Goal: Task Accomplishment & Management: Use online tool/utility

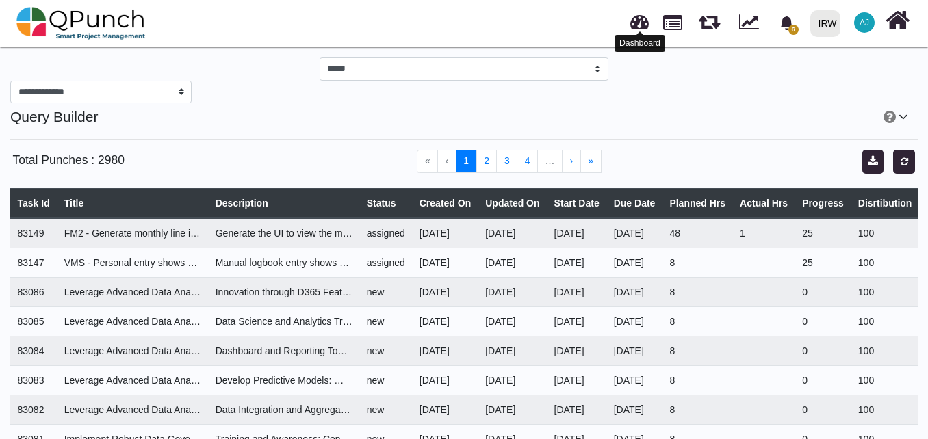
drag, startPoint x: 648, startPoint y: 28, endPoint x: 637, endPoint y: 18, distance: 15.0
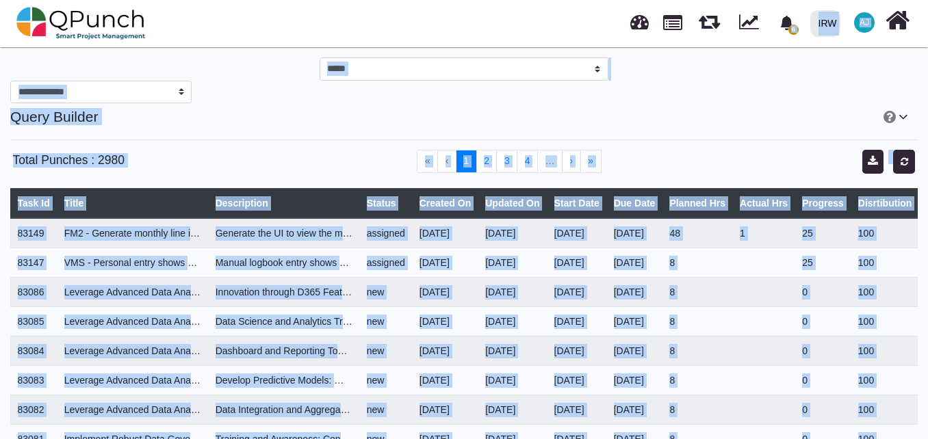
click at [637, 18] on link at bounding box center [639, 20] width 18 height 23
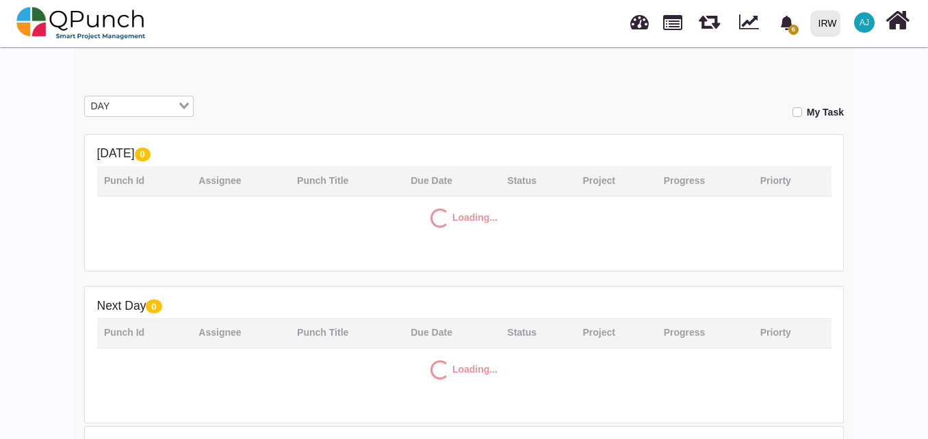
scroll to position [204, 0]
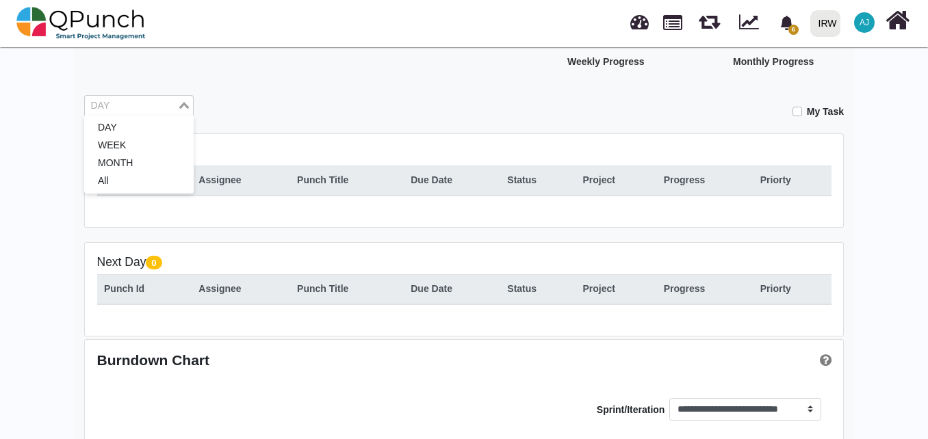
click at [148, 114] on div "DAY Loading..." at bounding box center [138, 106] width 109 height 22
click at [141, 166] on li "MONTH" at bounding box center [138, 164] width 109 height 18
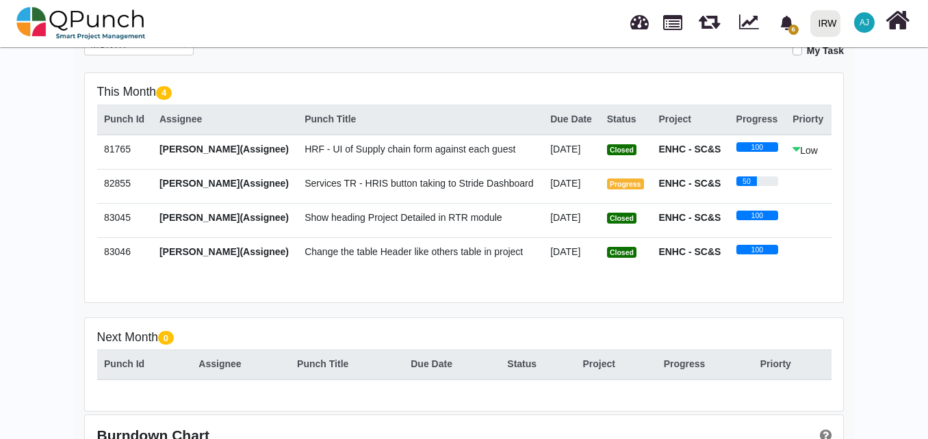
scroll to position [271, 0]
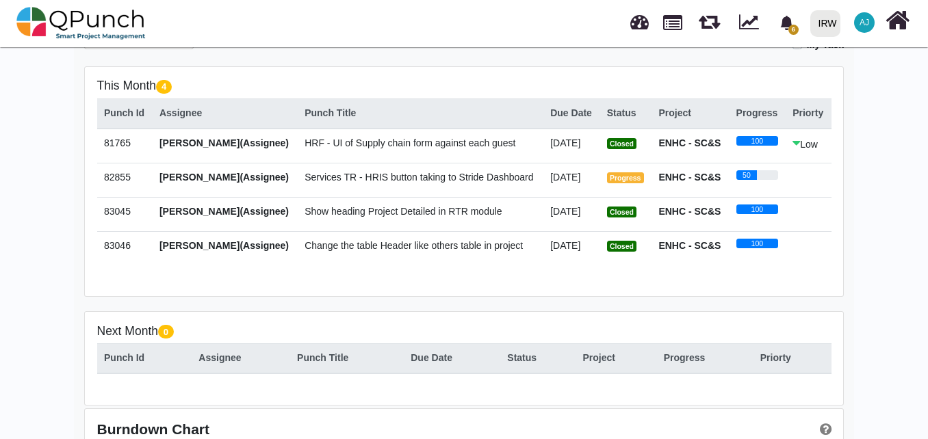
click at [514, 176] on span "Services TR - HRIS button taking to Stride Dashboard" at bounding box center [418, 177] width 228 height 11
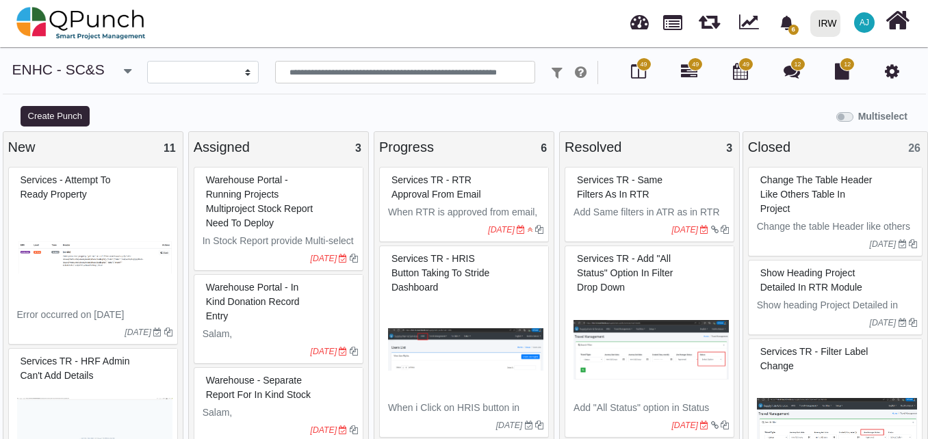
select select
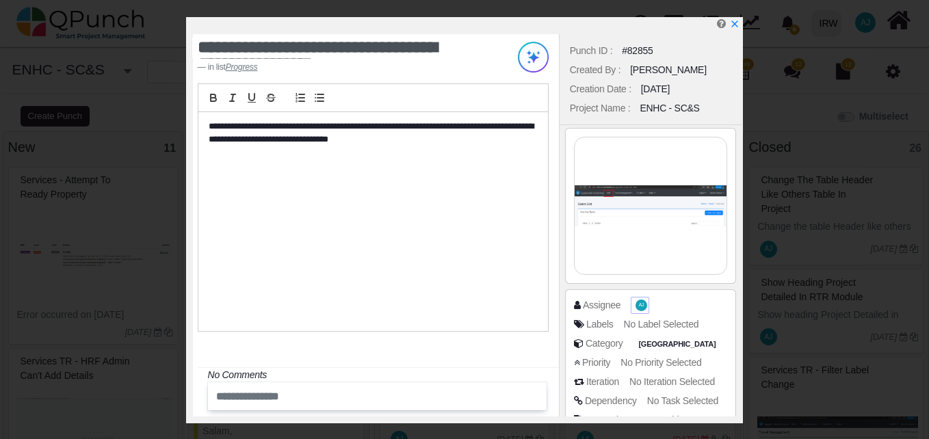
click at [639, 305] on span "AJ" at bounding box center [641, 305] width 5 height 5
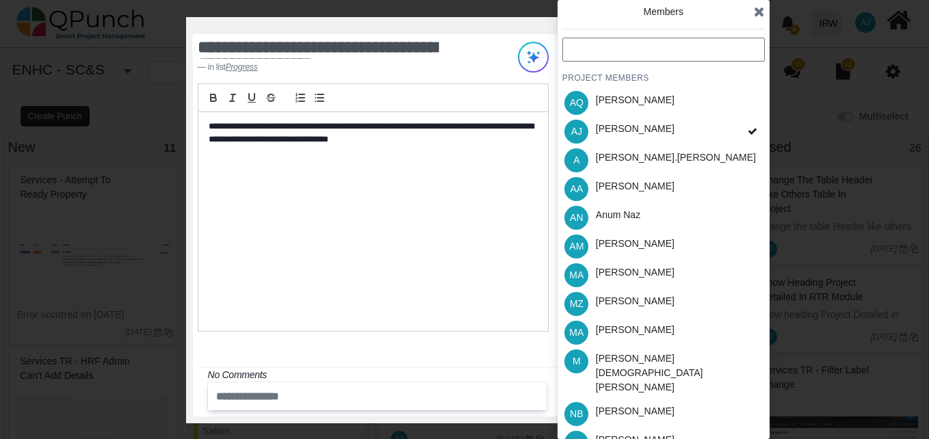
click at [612, 56] on input "text" at bounding box center [663, 50] width 202 height 24
click at [613, 47] on input "text" at bounding box center [663, 50] width 202 height 24
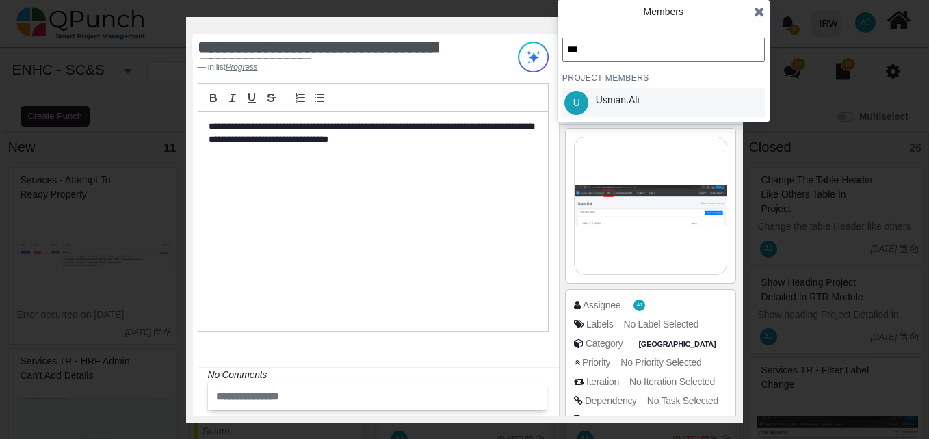
click at [627, 90] on div "Usman.ali" at bounding box center [617, 102] width 53 height 29
click at [633, 57] on input "***" at bounding box center [663, 50] width 202 height 24
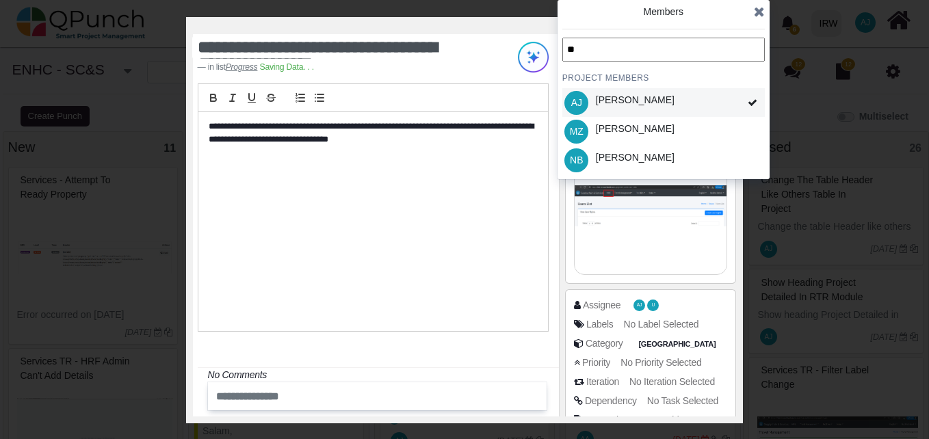
type input "**"
click at [632, 105] on div "[PERSON_NAME]" at bounding box center [635, 100] width 79 height 14
click at [665, 106] on div "[PERSON_NAME]" at bounding box center [635, 100] width 79 height 14
click at [759, 14] on icon at bounding box center [759, 12] width 11 height 14
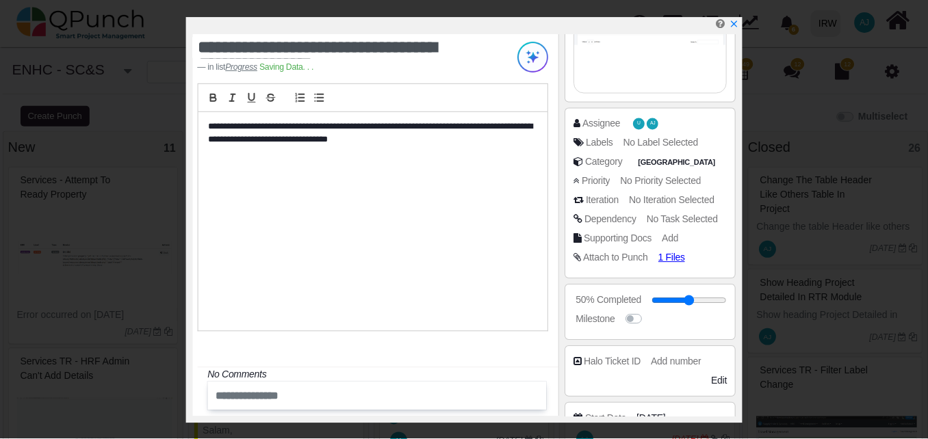
scroll to position [182, 0]
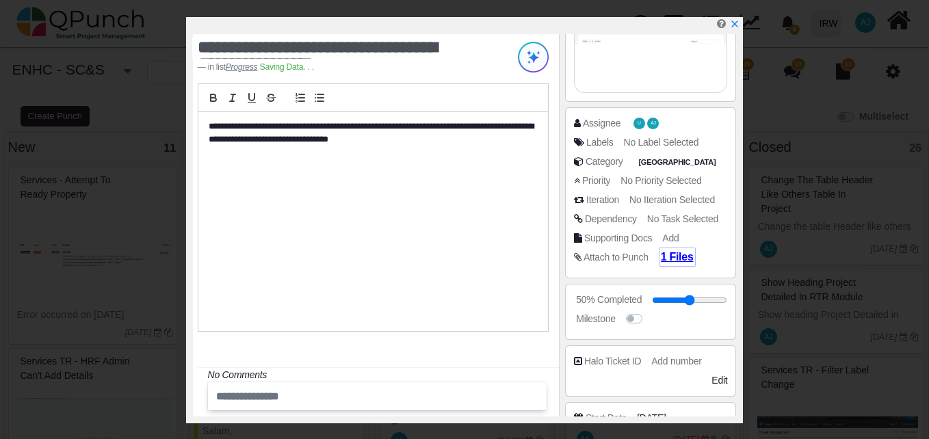
click at [680, 260] on span "1 Files" at bounding box center [677, 257] width 33 height 12
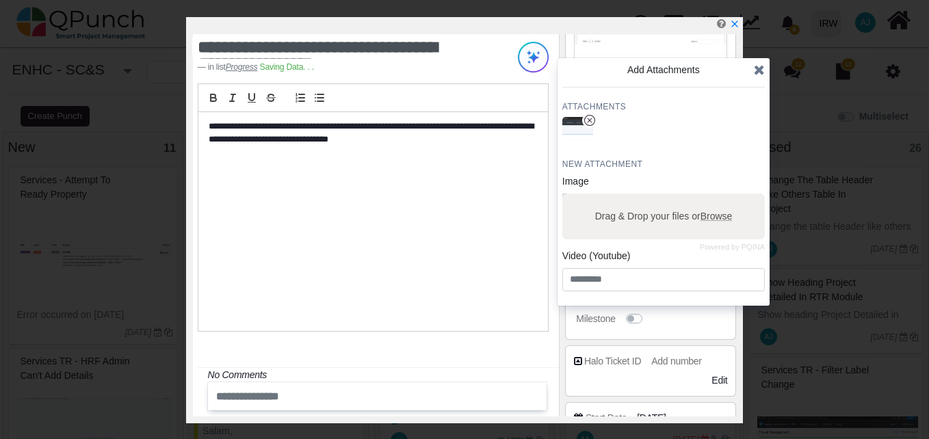
click at [758, 65] on icon at bounding box center [759, 70] width 11 height 14
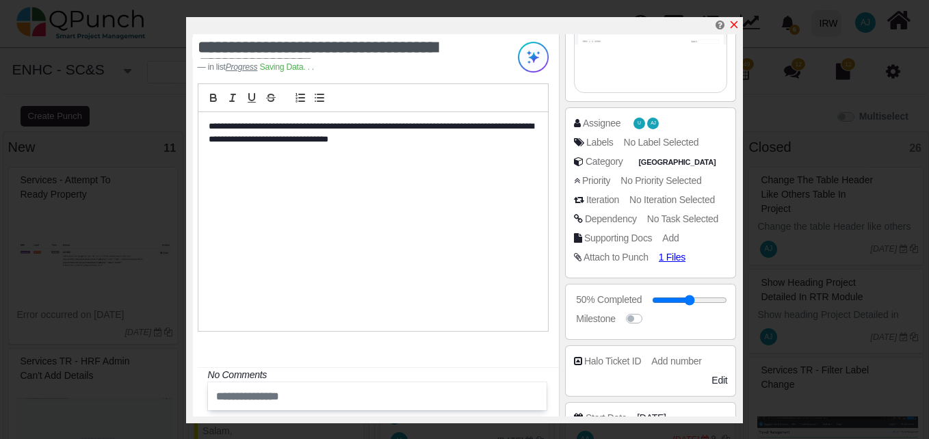
click at [731, 23] on icon "x" at bounding box center [734, 24] width 11 height 11
